Goal: Task Accomplishment & Management: Manage account settings

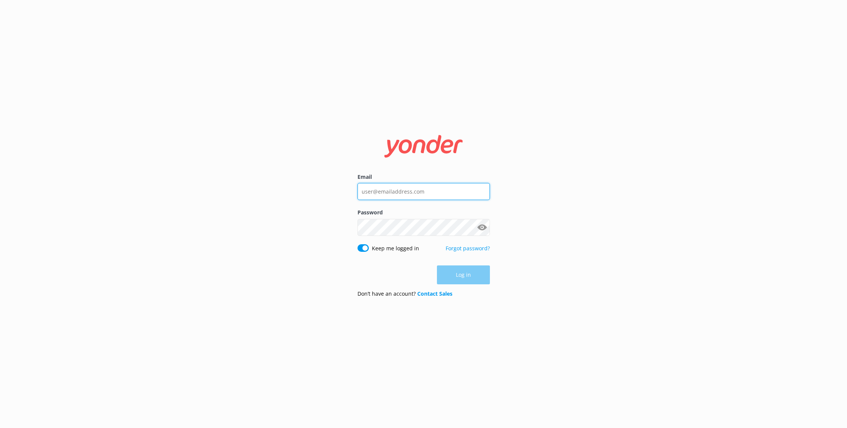
type input "[EMAIL_ADDRESS][DOMAIN_NAME]"
click at [465, 274] on button "Log in" at bounding box center [463, 275] width 53 height 19
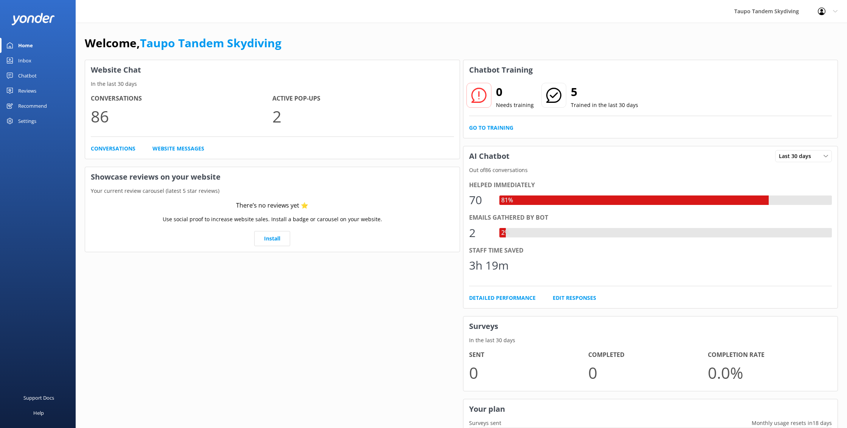
click at [29, 75] on div "Chatbot" at bounding box center [27, 75] width 19 height 15
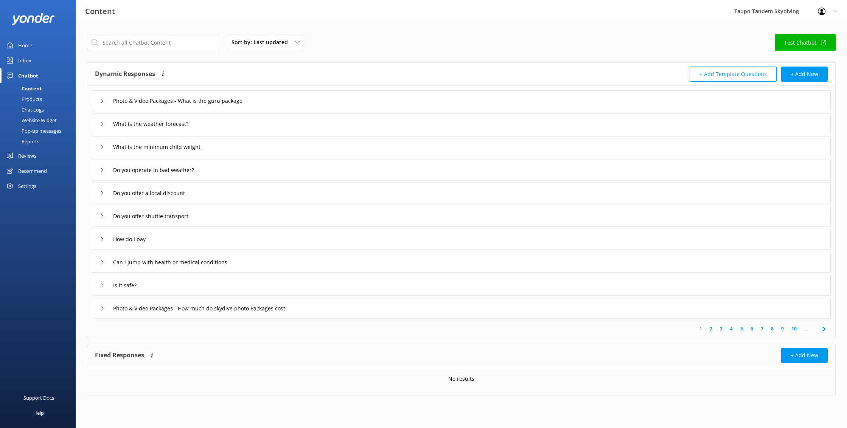
click at [49, 119] on div "Website Widget" at bounding box center [31, 120] width 52 height 11
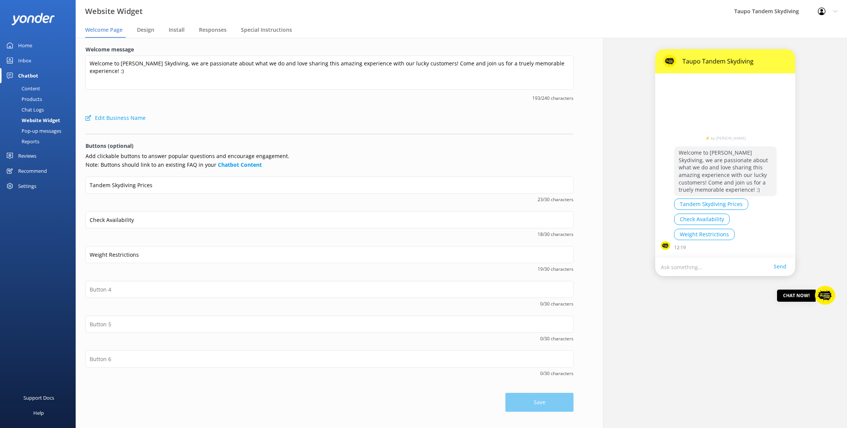
click at [48, 130] on div "Pop-up messages" at bounding box center [33, 131] width 57 height 11
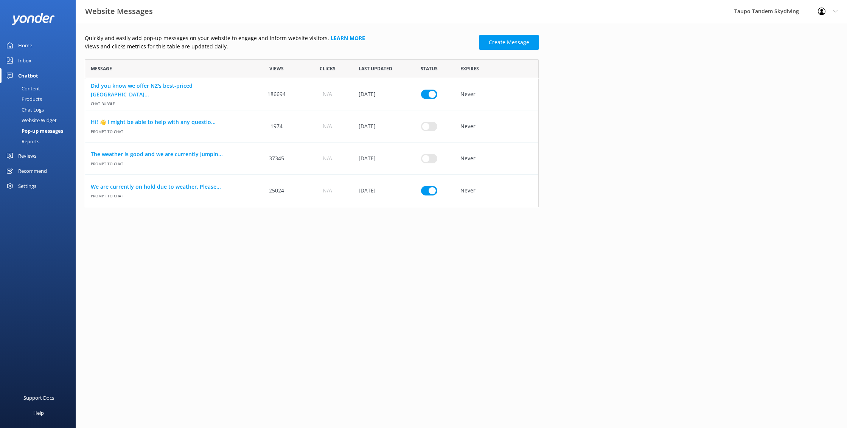
scroll to position [148, 454]
click at [210, 188] on link "We are currently on hold due to weather. Please..." at bounding box center [168, 187] width 155 height 8
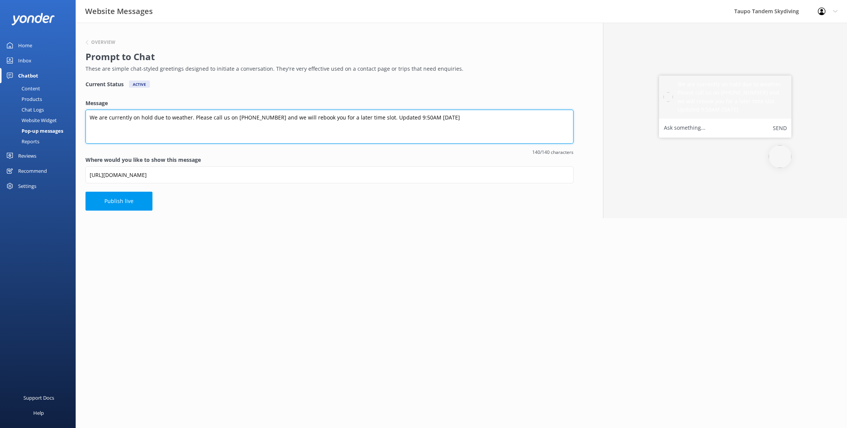
click at [410, 117] on textarea "We are currently on hold due to weather. Please call us on [PHONE_NUMBER] and w…" at bounding box center [330, 127] width 488 height 34
click at [417, 116] on textarea "We are currently on hold due to weather. Please call us on [PHONE_NUMBER] and w…" at bounding box center [330, 127] width 488 height 34
click at [420, 115] on textarea "We are currently on hold due to weather. Please call us on [PHONE_NUMBER] and w…" at bounding box center [330, 127] width 488 height 34
click at [419, 116] on textarea "We are currently on hold due to weather. Please call us on [PHONE_NUMBER] and w…" at bounding box center [330, 127] width 488 height 34
click at [440, 117] on textarea "We are currently on hold due to weather. Please call us on [PHONE_NUMBER] and w…" at bounding box center [330, 127] width 488 height 34
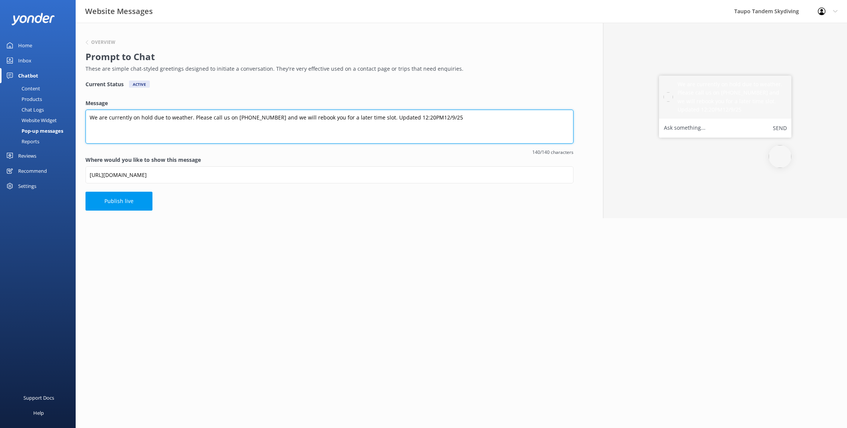
click at [422, 117] on textarea "We are currently on hold due to weather. Please call us on [PHONE_NUMBER] and w…" at bounding box center [330, 127] width 488 height 34
click at [399, 117] on textarea "We are currently on hold due to weather. Please call us on [PHONE_NUMBER] and w…" at bounding box center [330, 127] width 488 height 34
drag, startPoint x: 421, startPoint y: 115, endPoint x: 421, endPoint y: 124, distance: 8.3
click at [421, 115] on textarea "We are currently on hold due to weather. Please call us on [PHONE_NUMBER] and w…" at bounding box center [330, 127] width 488 height 34
drag, startPoint x: 413, startPoint y: 117, endPoint x: 414, endPoint y: 121, distance: 4.6
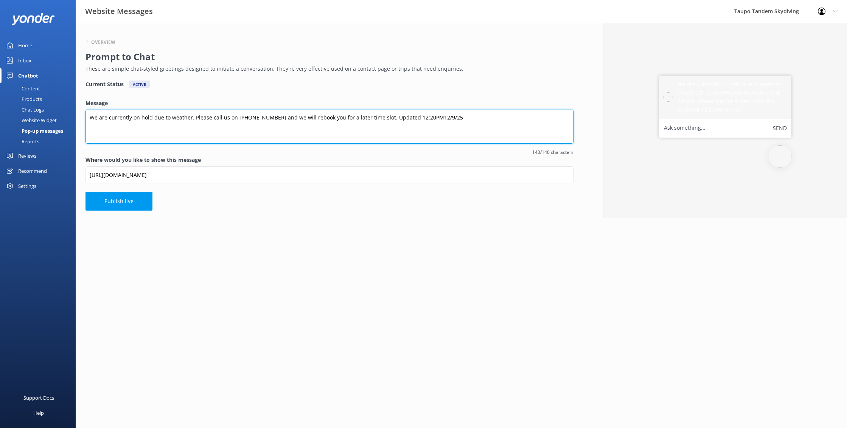
click at [413, 117] on textarea "We are currently on hold due to weather. Please call us on [PHONE_NUMBER] and w…" at bounding box center [330, 127] width 488 height 34
click at [416, 118] on textarea "We are currently on hold due to weather. Please call us on [PHONE_NUMBER] and w…" at bounding box center [330, 127] width 488 height 34
click at [414, 118] on textarea "We are currently on hold due to weather. Please call us on [PHONE_NUMBER] and w…" at bounding box center [330, 127] width 488 height 34
click at [405, 117] on textarea "We are currently on hold due to weather. Please call us on [PHONE_NUMBER] and w…" at bounding box center [330, 127] width 488 height 34
type textarea "We are currently on hold due to weather. Please call us on [PHONE_NUMBER] and w…"
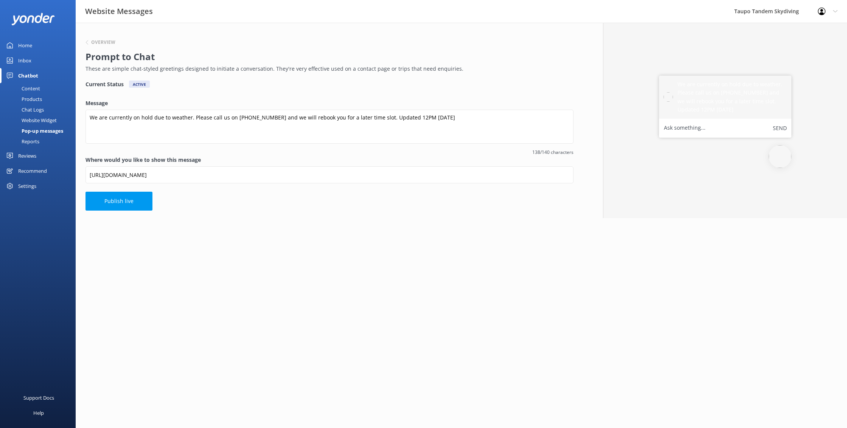
click at [378, 202] on div "Overview Prompt to Chat These are simple chat-styled greetings designed to init…" at bounding box center [330, 121] width 508 height 196
click at [95, 42] on h6 "Overview" at bounding box center [103, 42] width 24 height 5
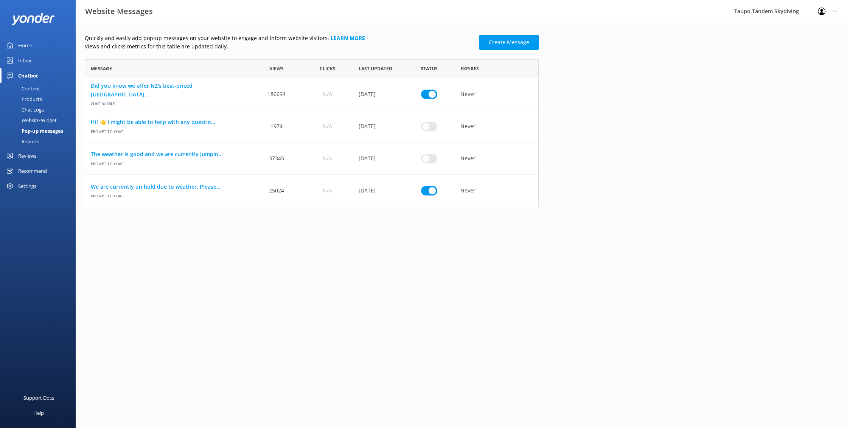
scroll to position [0, 0]
click at [199, 186] on link "We are currently on hold due to weather. Please..." at bounding box center [168, 187] width 155 height 8
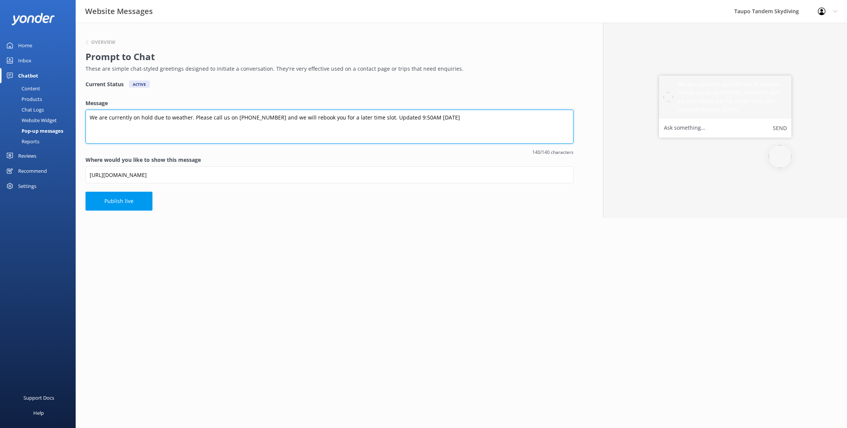
click at [410, 116] on textarea "We are currently on hold due to weather. Please call us on [PHONE_NUMBER] and w…" at bounding box center [330, 127] width 488 height 34
click at [414, 117] on textarea "We are currently on hold due to weather. Please call us on [PHONE_NUMBER] and w…" at bounding box center [330, 127] width 488 height 34
click at [403, 117] on textarea "We are currently on hold due to weather. Please call us on [PHONE_NUMBER] and w…" at bounding box center [330, 127] width 488 height 34
type textarea "We are currently on hold due to weather. Please call us on [PHONE_NUMBER] and w…"
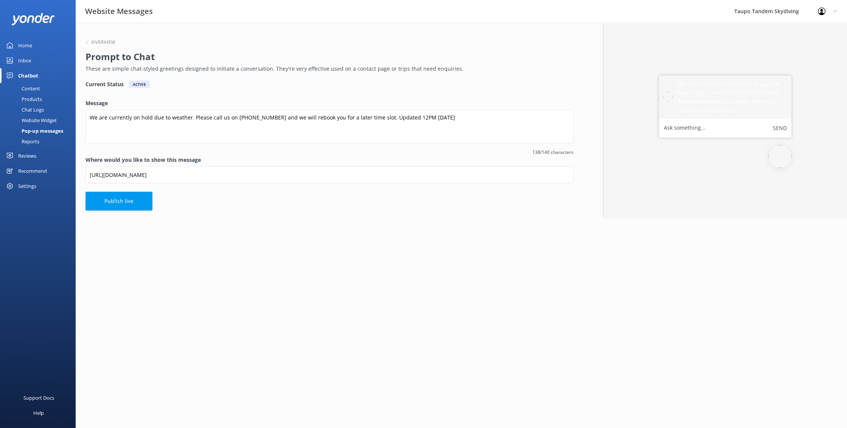
click at [353, 231] on html "Website Messages Taupo Tandem Skydiving Profile Settings Logout Home Inbox Chat…" at bounding box center [423, 214] width 847 height 428
click at [123, 202] on button "Publish live" at bounding box center [119, 201] width 67 height 19
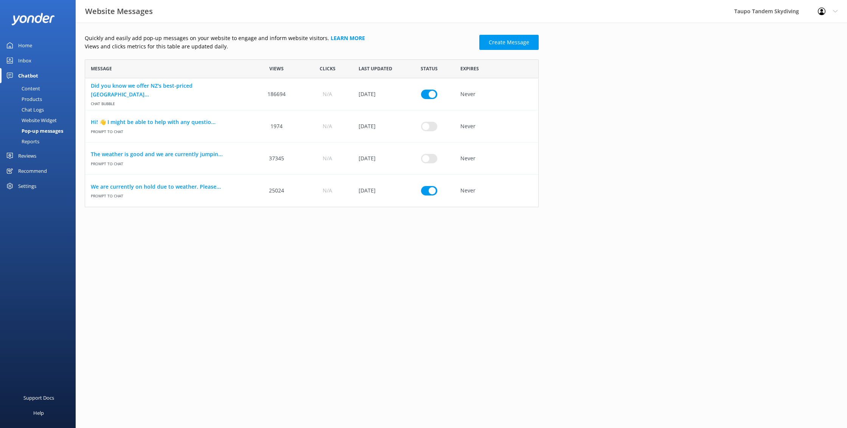
scroll to position [148, 454]
click at [157, 187] on link "We are currently on hold due to weather. Please..." at bounding box center [168, 187] width 155 height 8
